Goal: Task Accomplishment & Management: Use online tool/utility

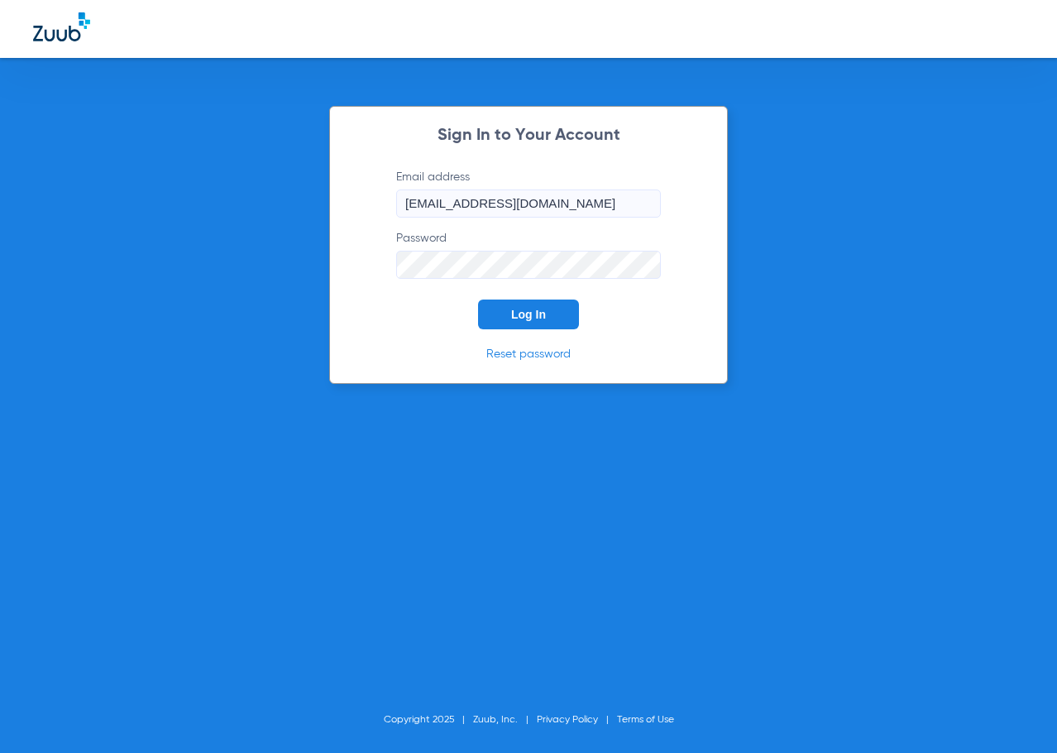
click at [580, 313] on form "Email address [EMAIL_ADDRESS][DOMAIN_NAME] Password Log In" at bounding box center [528, 249] width 314 height 161
click at [566, 314] on button "Log In" at bounding box center [528, 315] width 101 height 30
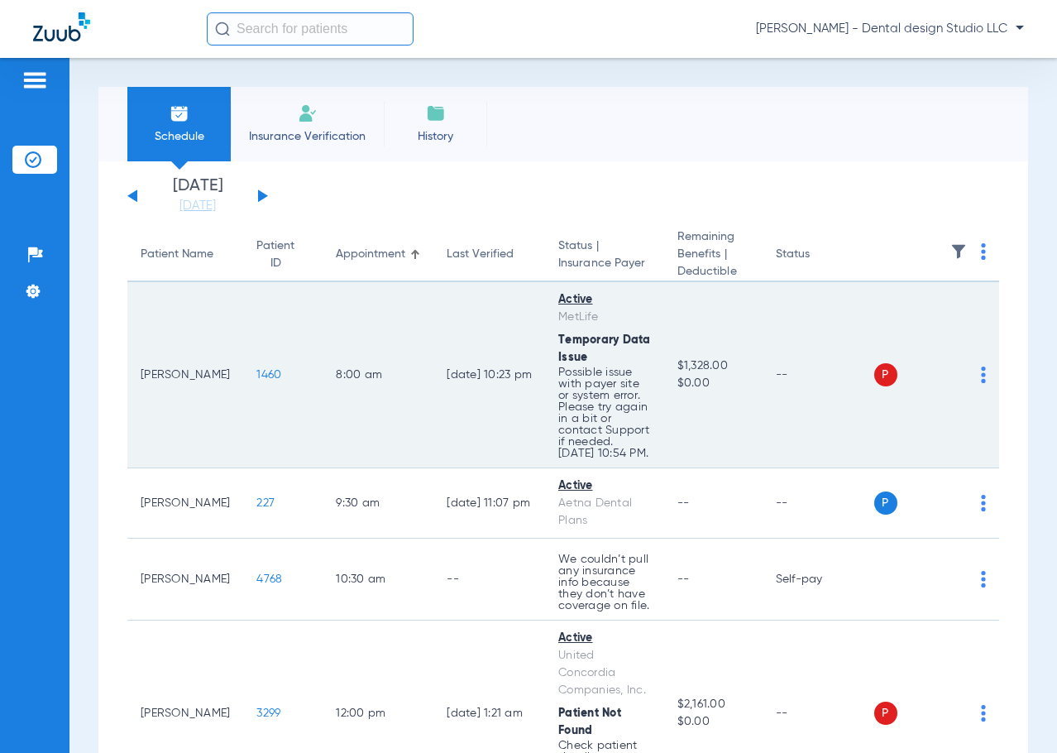
click at [256, 381] on span "1460" at bounding box center [268, 375] width 25 height 12
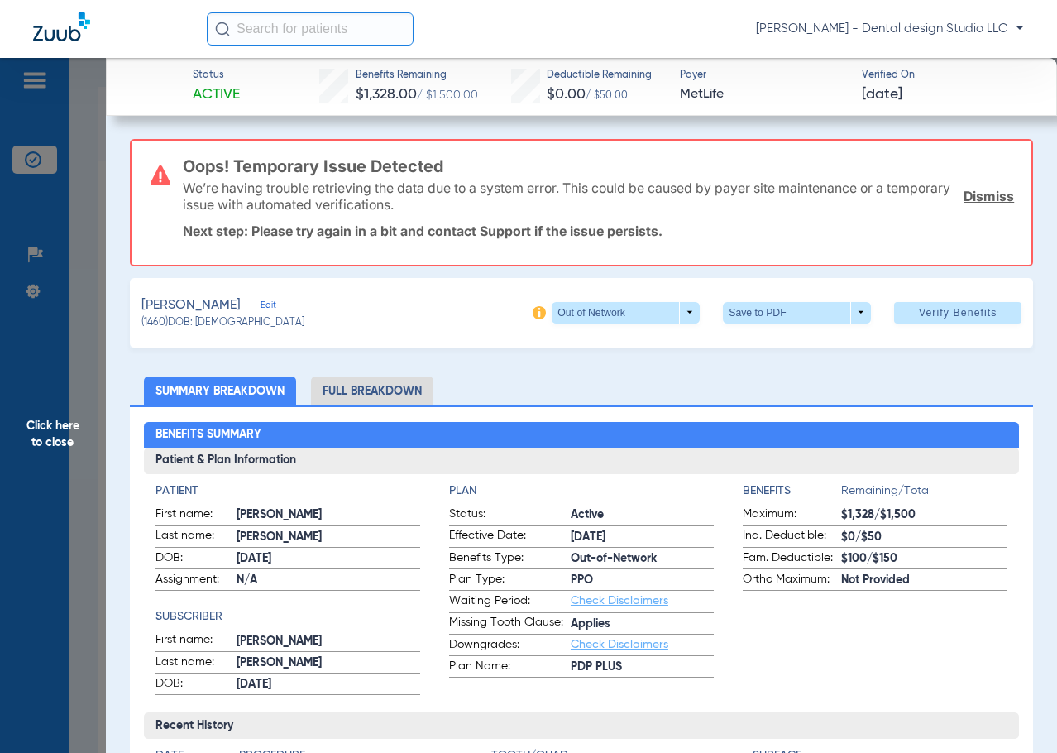
click at [986, 197] on link "Dismiss" at bounding box center [989, 196] width 50 height 17
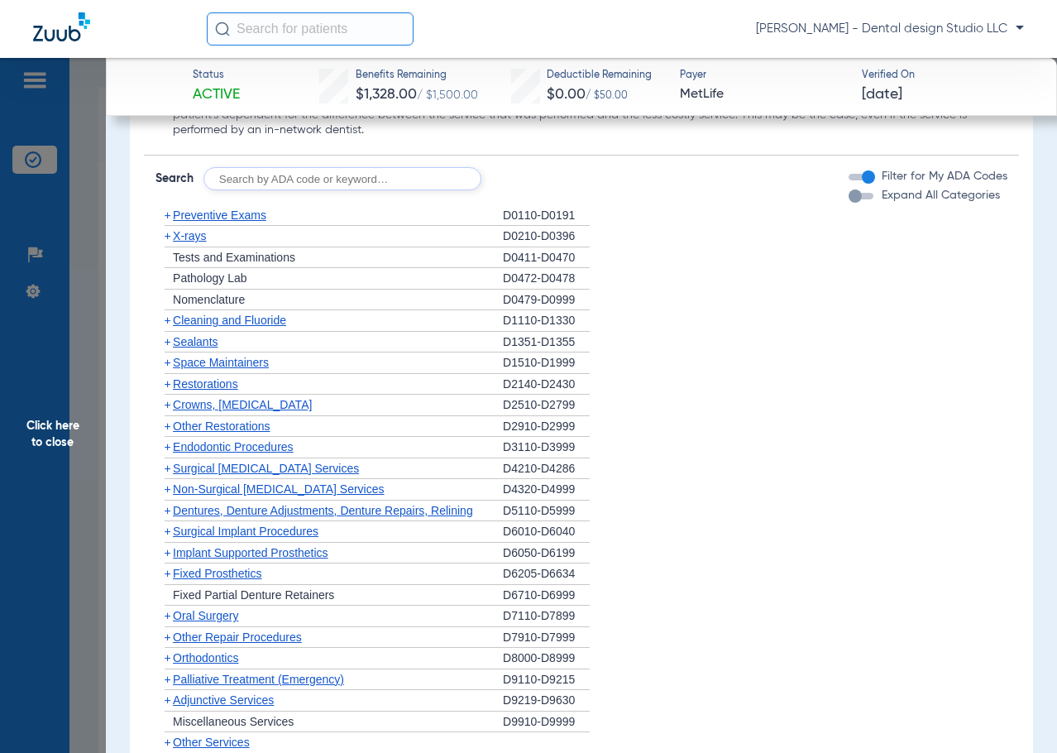
scroll to position [1986, 0]
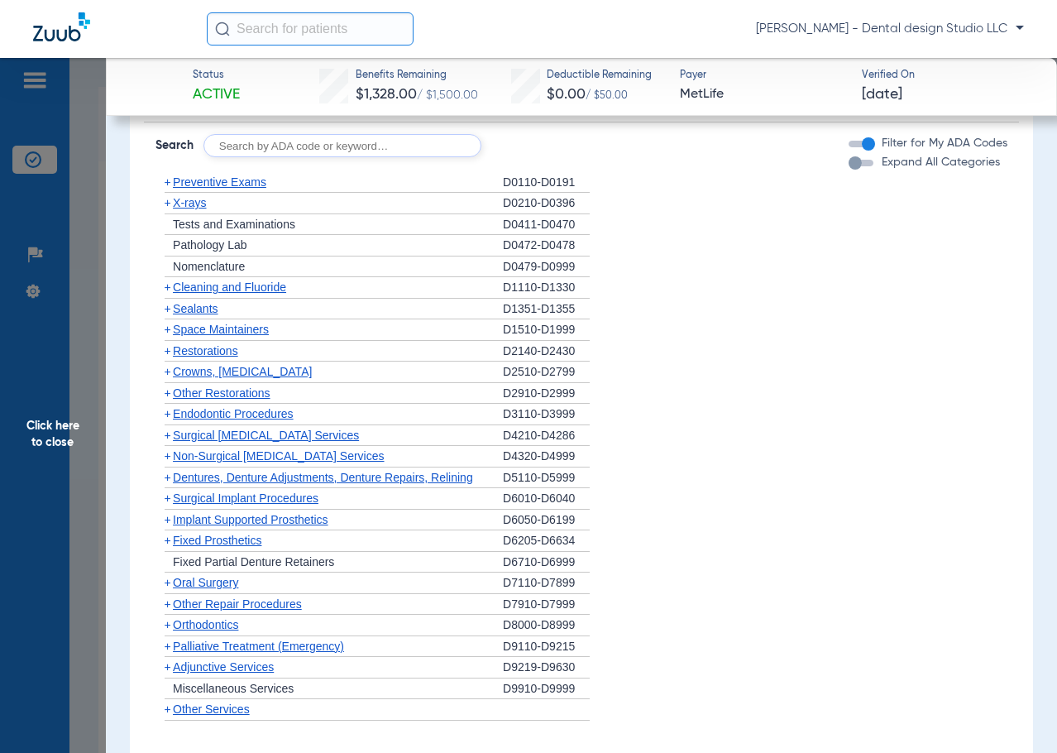
click at [209, 344] on span "Restorations" at bounding box center [205, 350] width 65 height 13
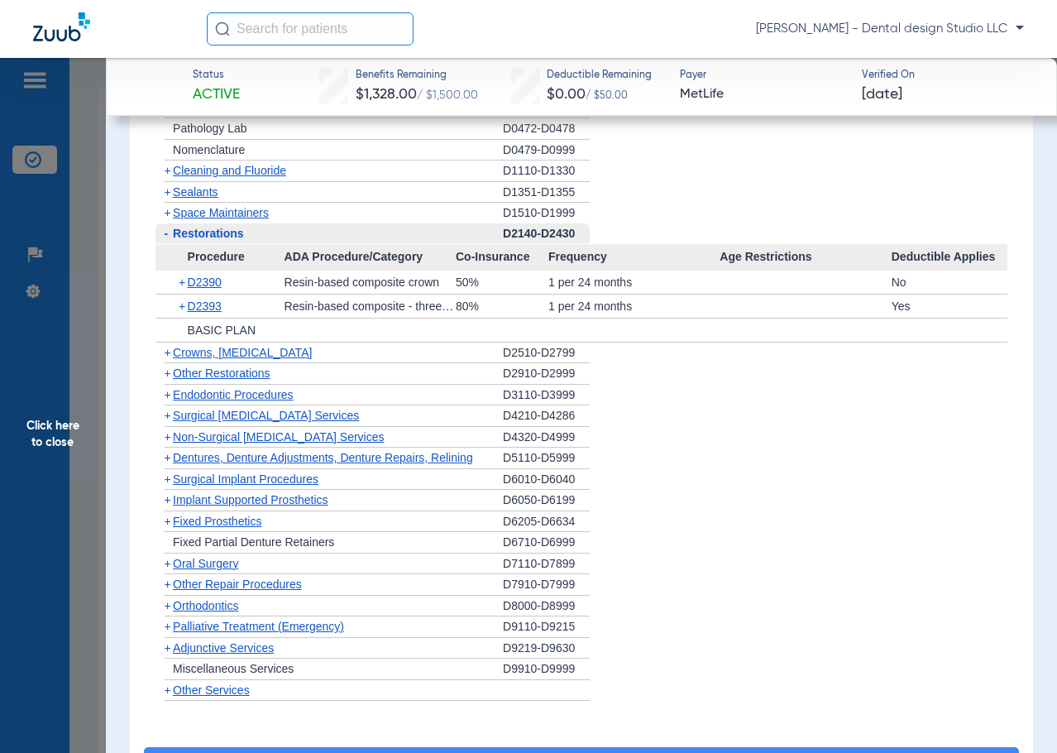
scroll to position [1929, 0]
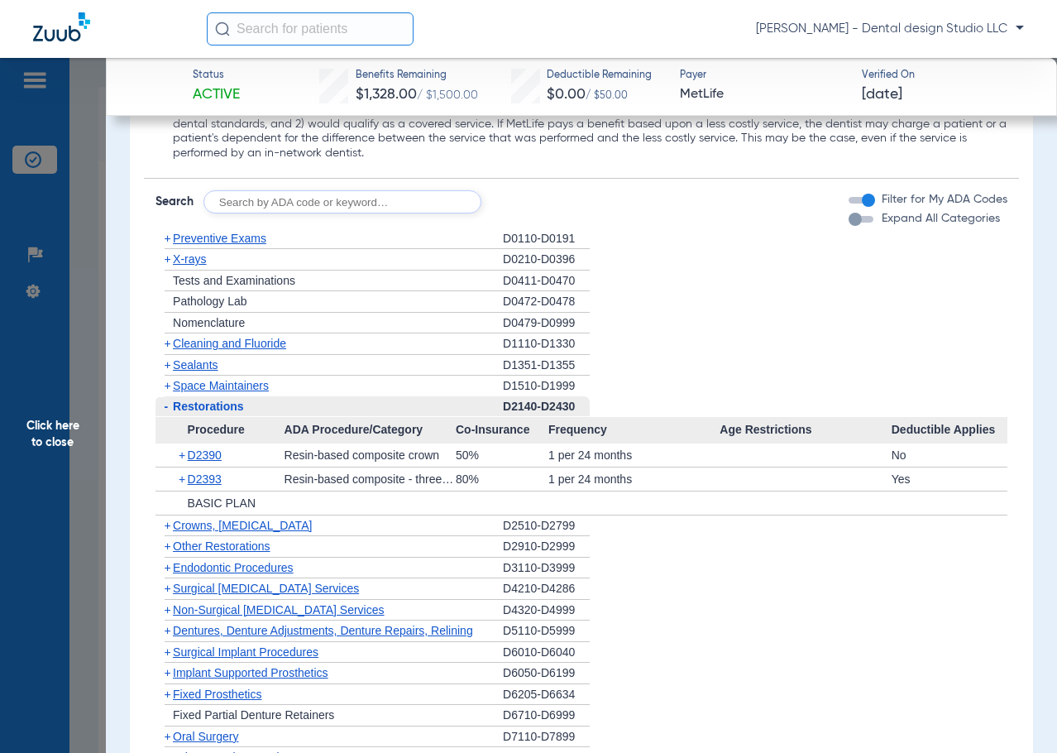
click at [199, 400] on span "Restorations" at bounding box center [208, 406] width 71 height 13
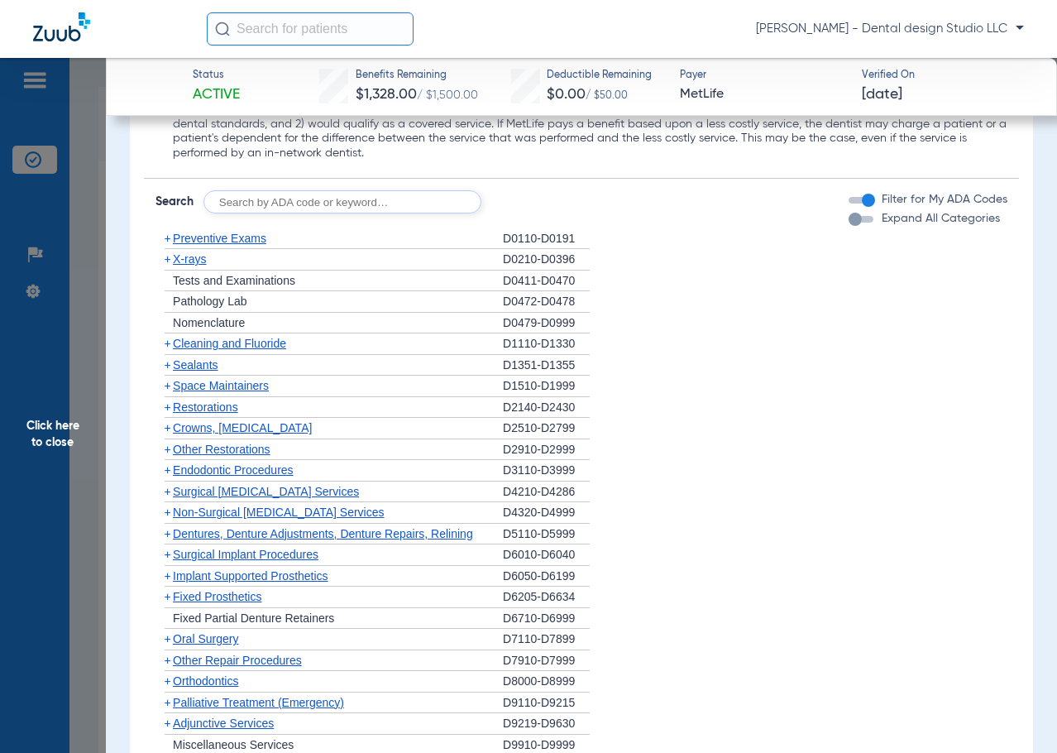
click at [199, 400] on span "Restorations" at bounding box center [205, 406] width 65 height 13
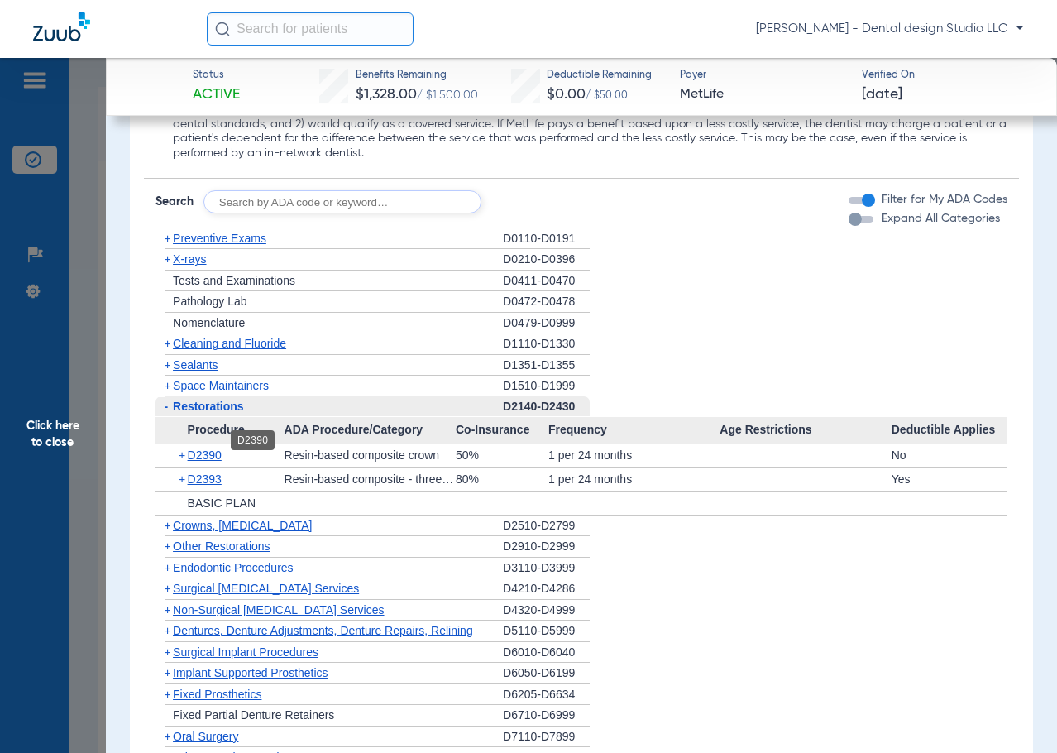
click at [210, 448] on span "D2390" at bounding box center [205, 454] width 34 height 13
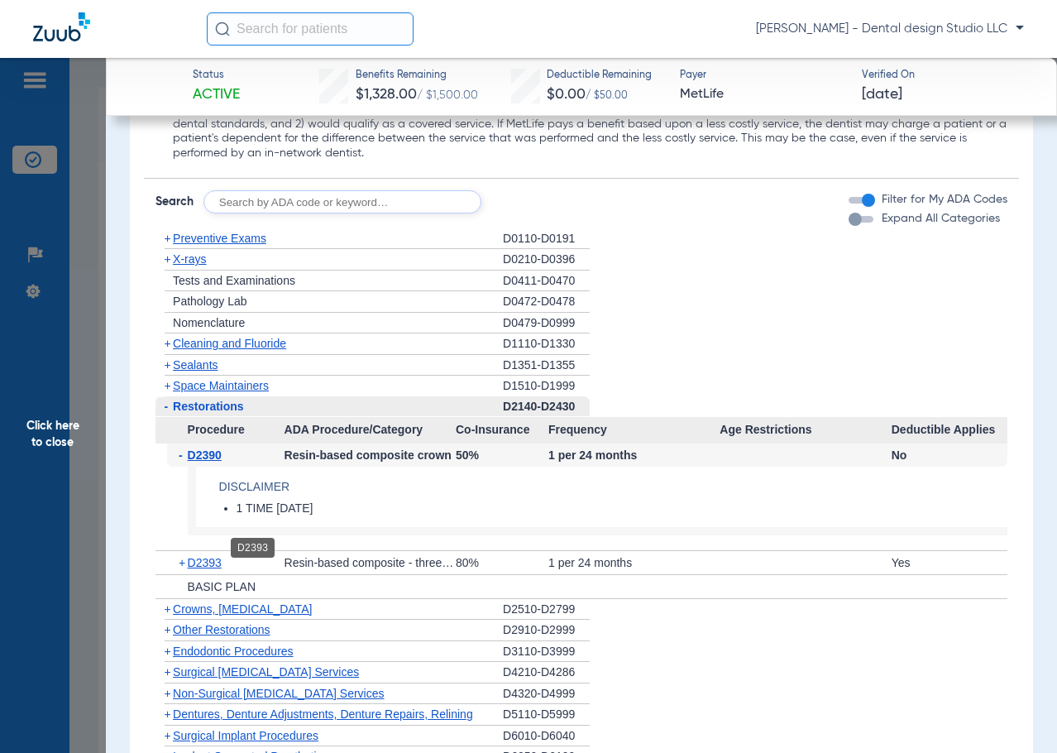
click at [205, 556] on span "D2393" at bounding box center [205, 562] width 34 height 13
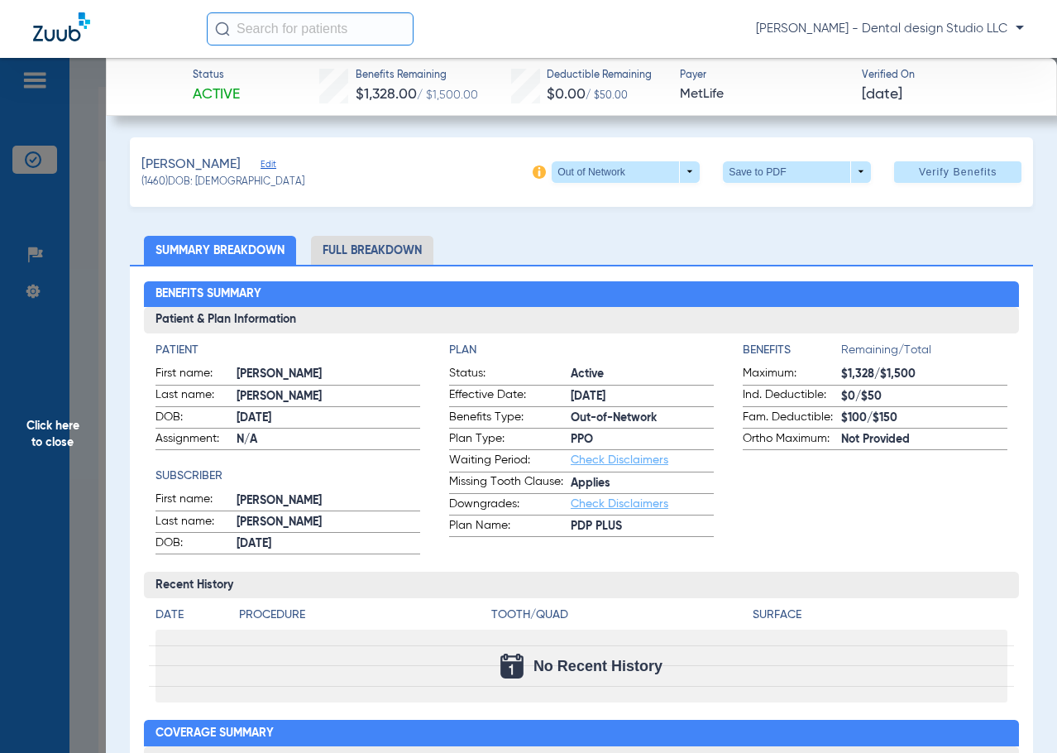
scroll to position [0, 0]
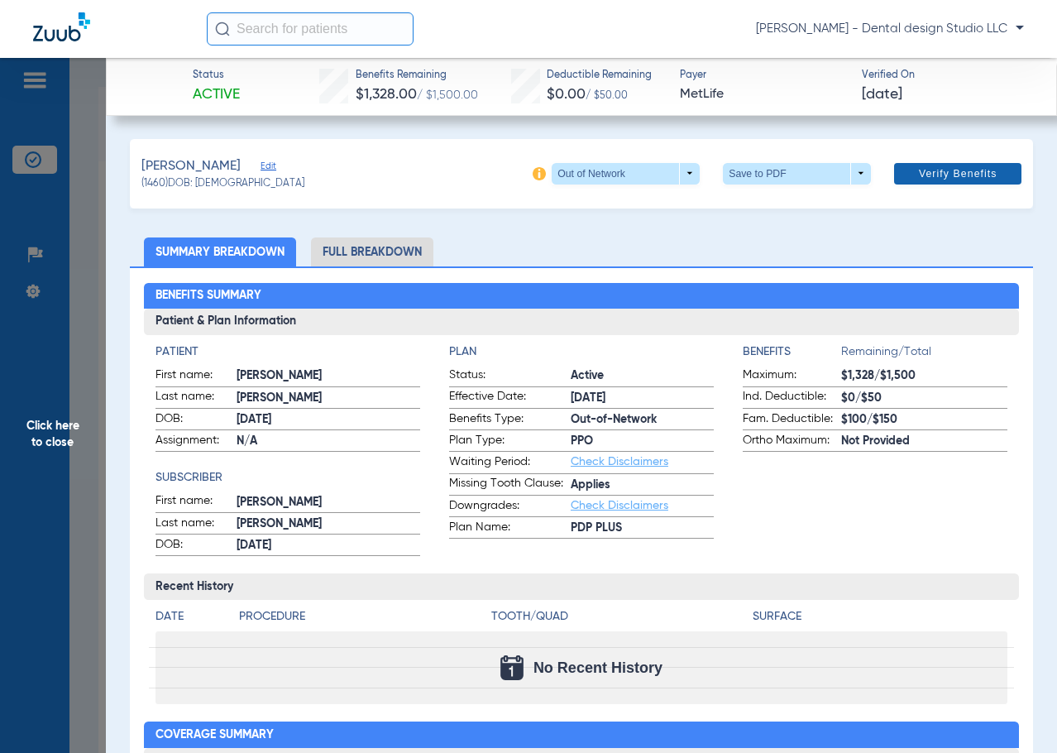
click at [953, 175] on span "Verify Benefits" at bounding box center [958, 173] width 79 height 13
